Goal: Information Seeking & Learning: Learn about a topic

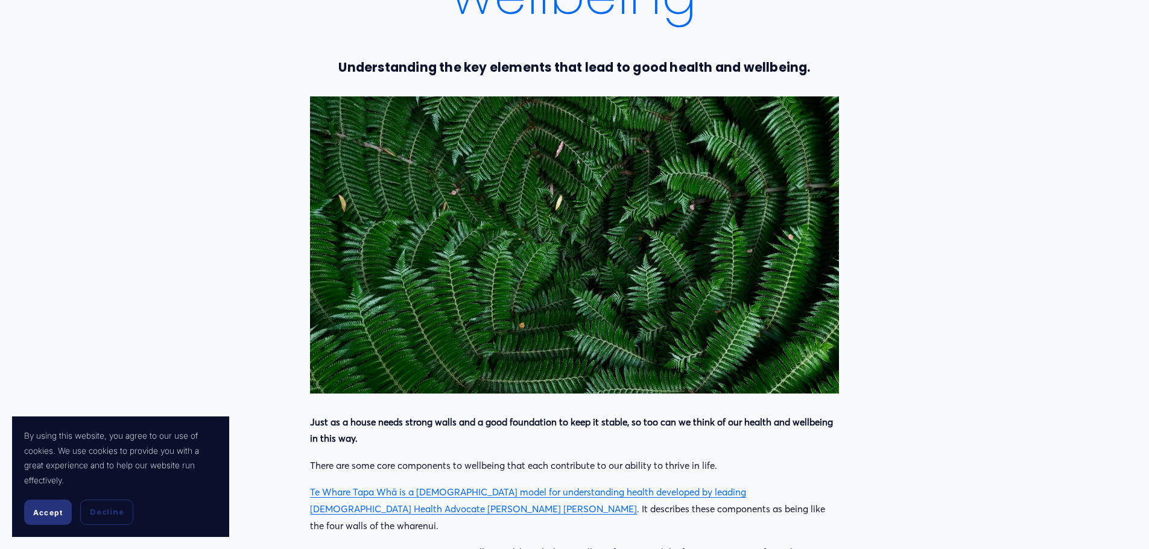
scroll to position [543, 0]
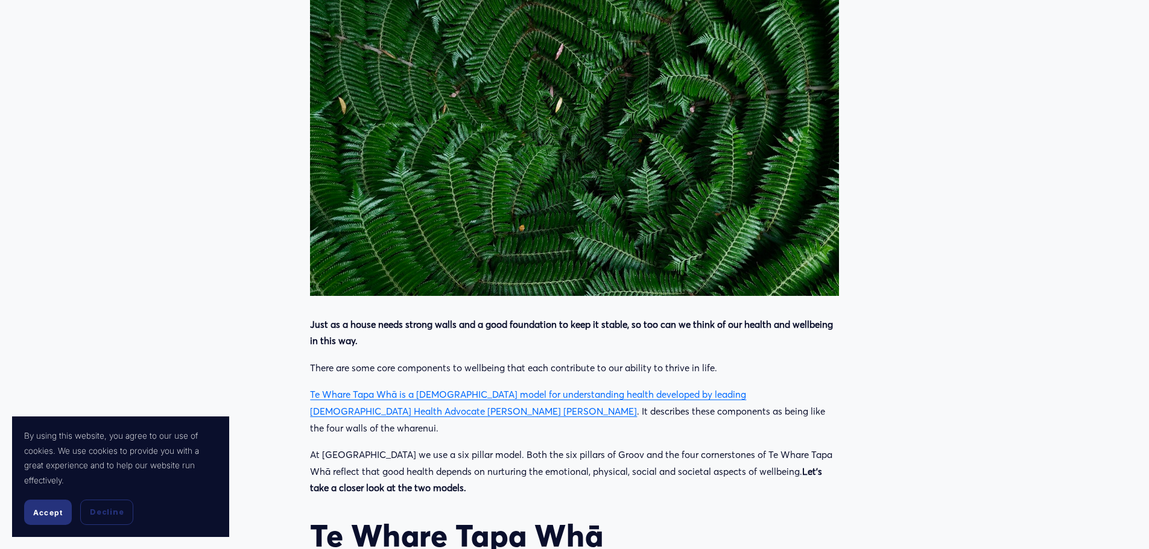
click at [52, 517] on span "Accept" at bounding box center [48, 512] width 30 height 9
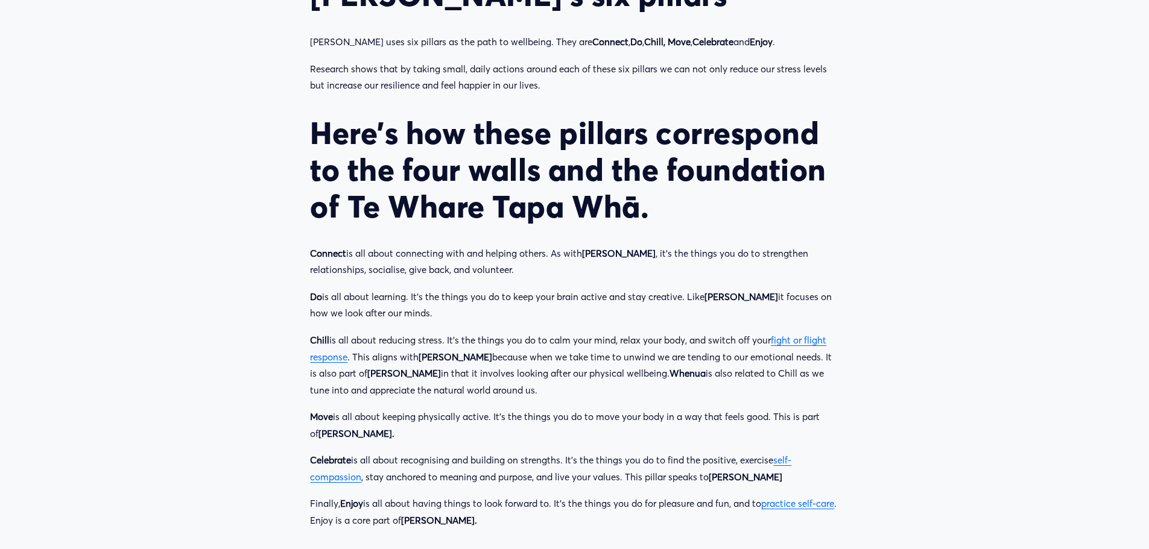
scroll to position [1447, 0]
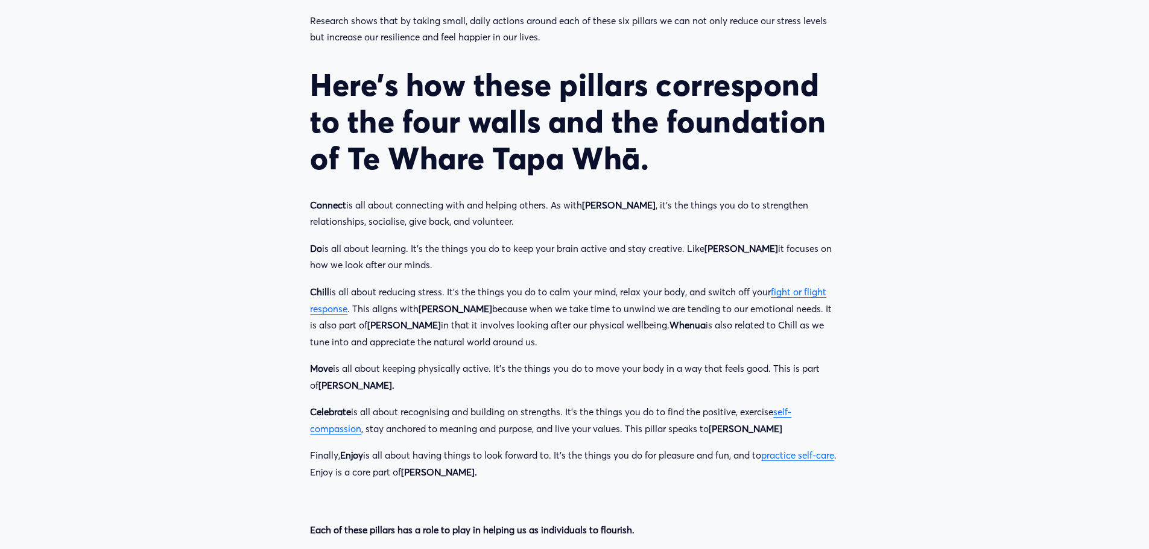
click at [797, 286] on link "fight or flight response" at bounding box center [568, 300] width 516 height 28
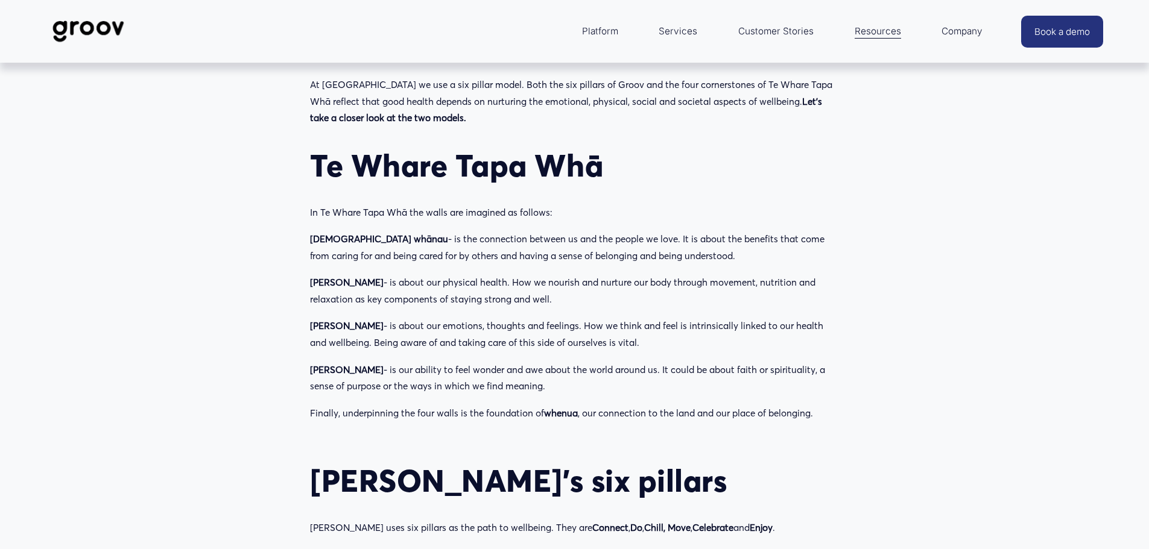
scroll to position [905, 0]
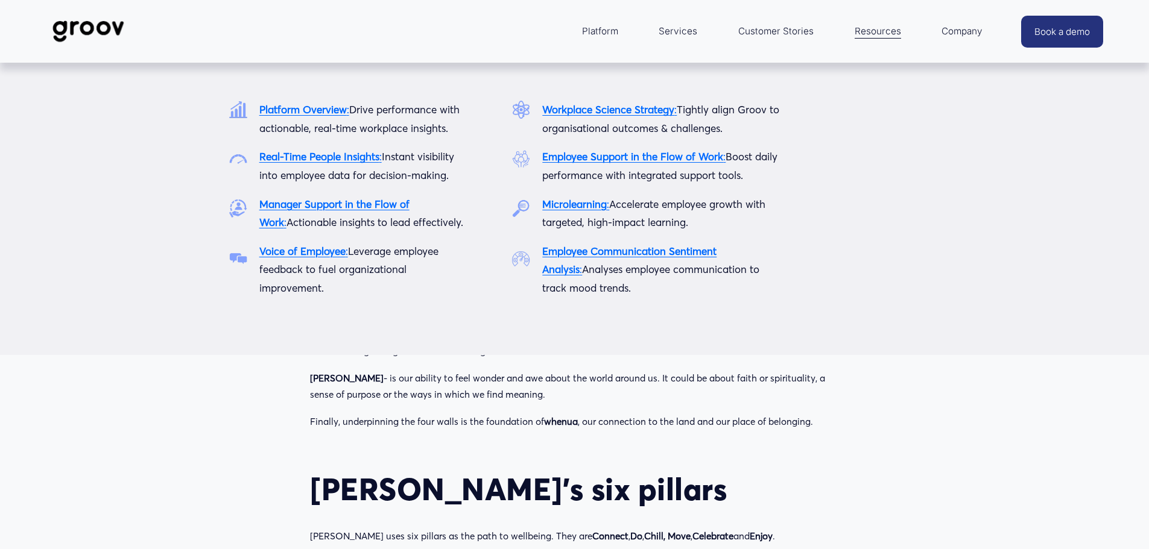
click at [607, 33] on span "Platform" at bounding box center [600, 31] width 36 height 17
click at [299, 110] on strong "Platform Overview" at bounding box center [302, 109] width 87 height 13
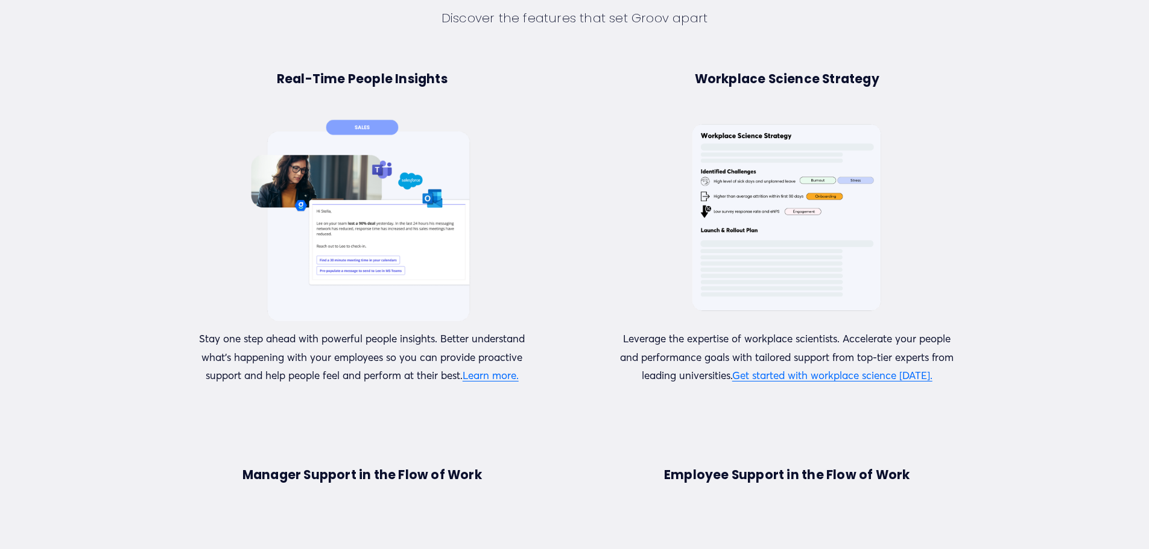
scroll to position [784, 0]
